Goal: Find specific page/section: Find specific page/section

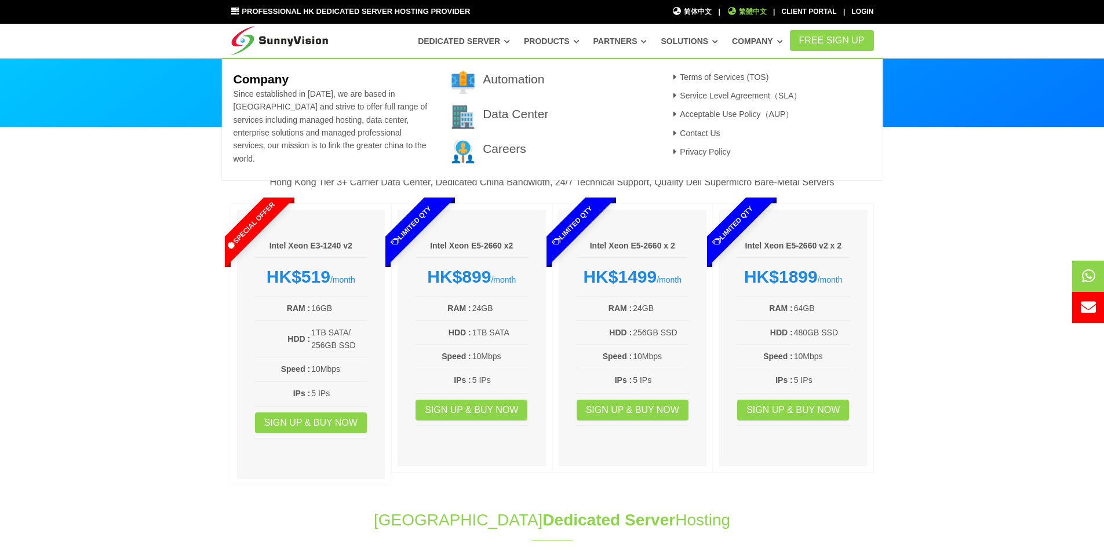
click at [758, 12] on span "繁體中文" at bounding box center [747, 11] width 40 height 11
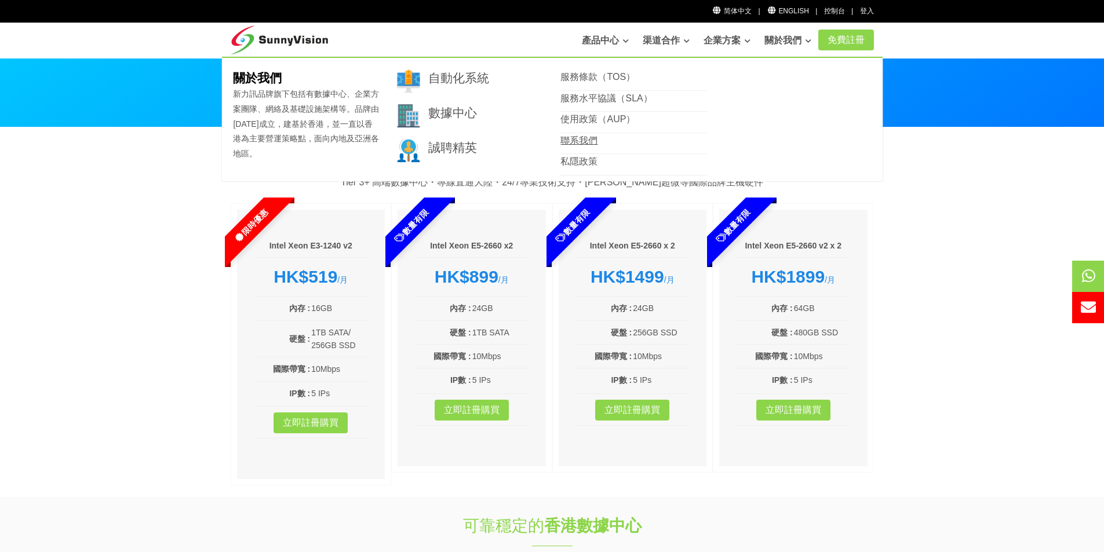
click at [587, 144] on link "聯系我們" at bounding box center [578, 141] width 37 height 10
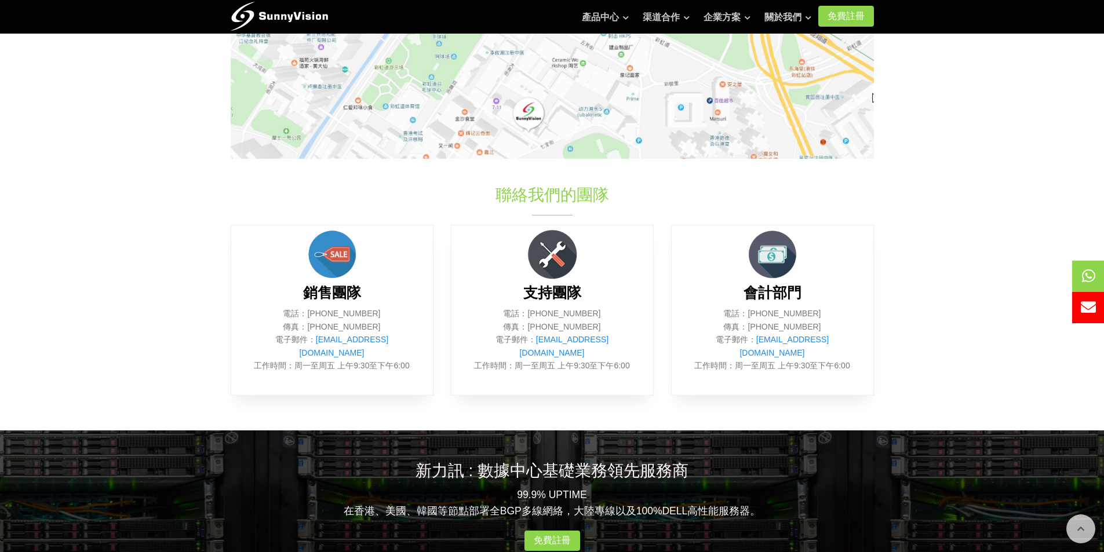
scroll to position [58, 0]
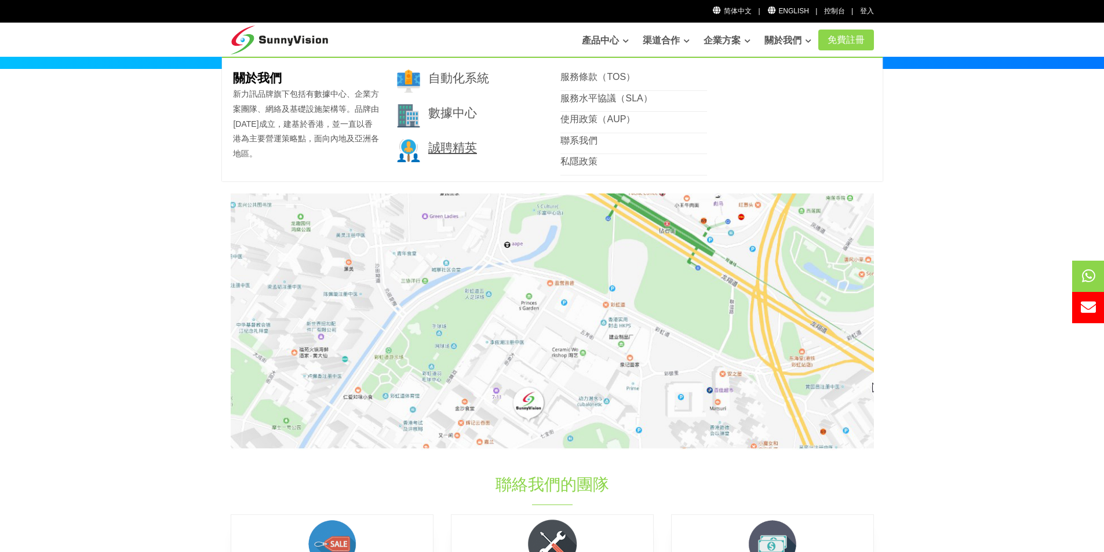
click at [461, 154] on link "誠聘精英" at bounding box center [452, 147] width 49 height 13
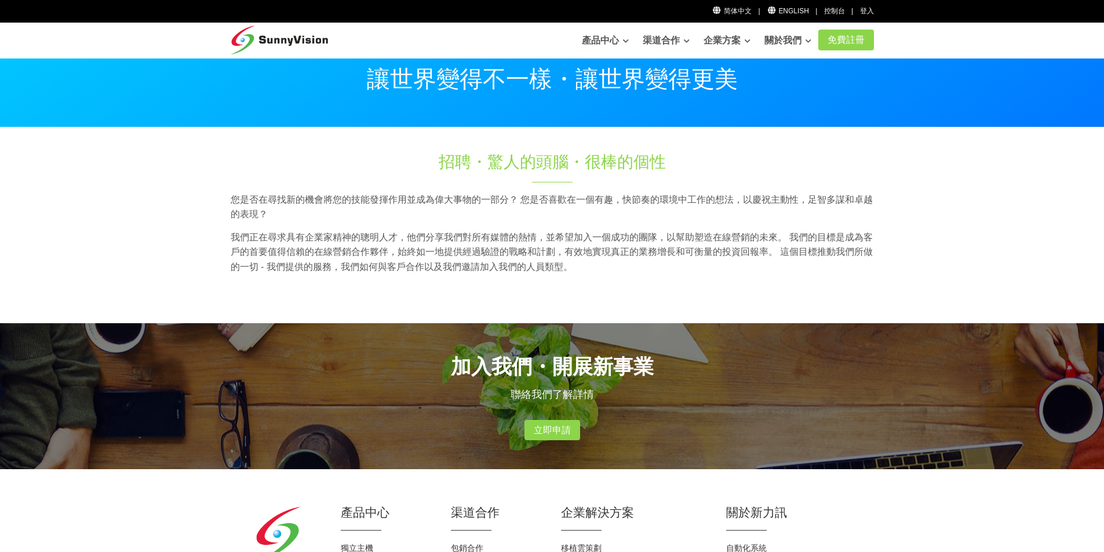
scroll to position [196, 0]
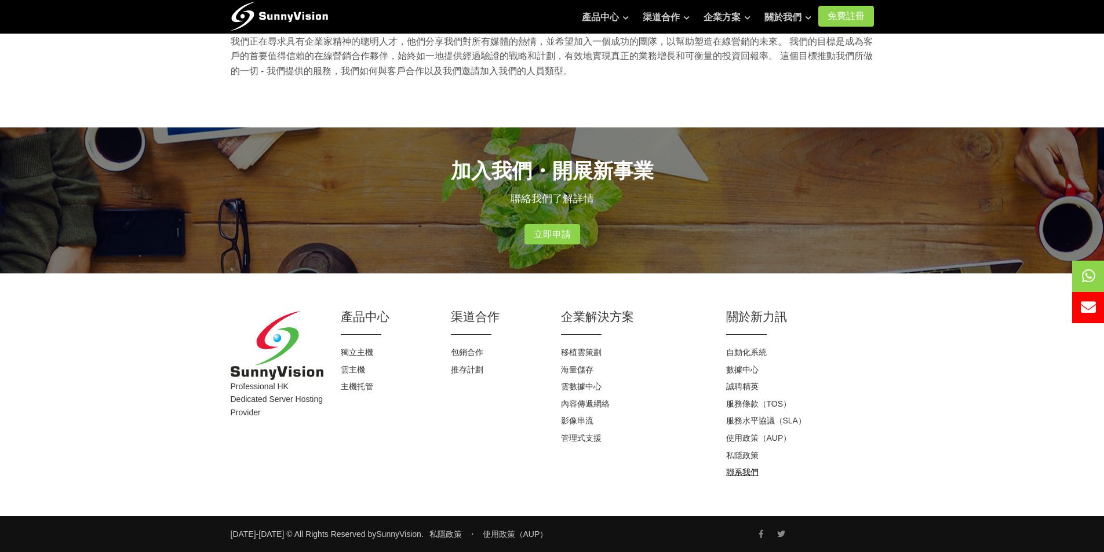
click at [742, 472] on link "聯系我們" at bounding box center [742, 472] width 32 height 9
